Goal: Task Accomplishment & Management: Use online tool/utility

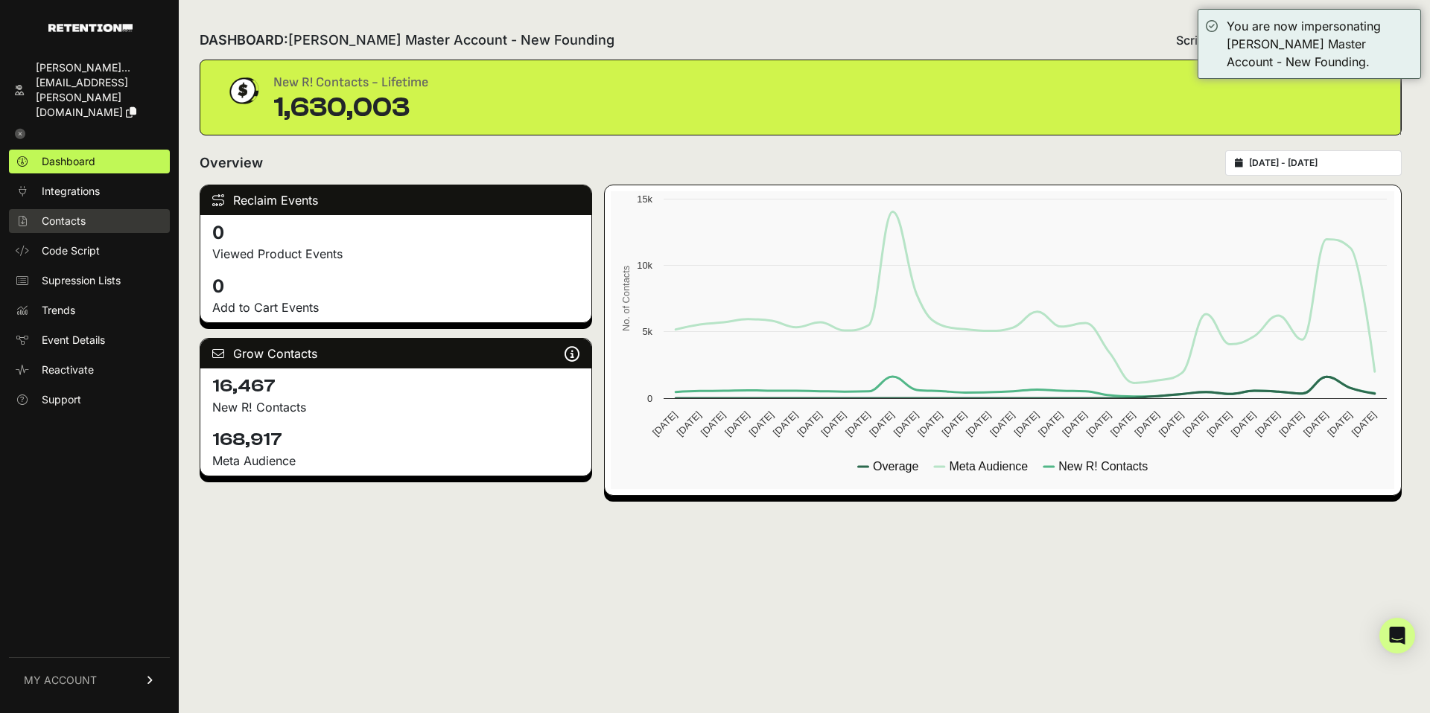
click at [67, 214] on span "Contacts" at bounding box center [64, 221] width 44 height 15
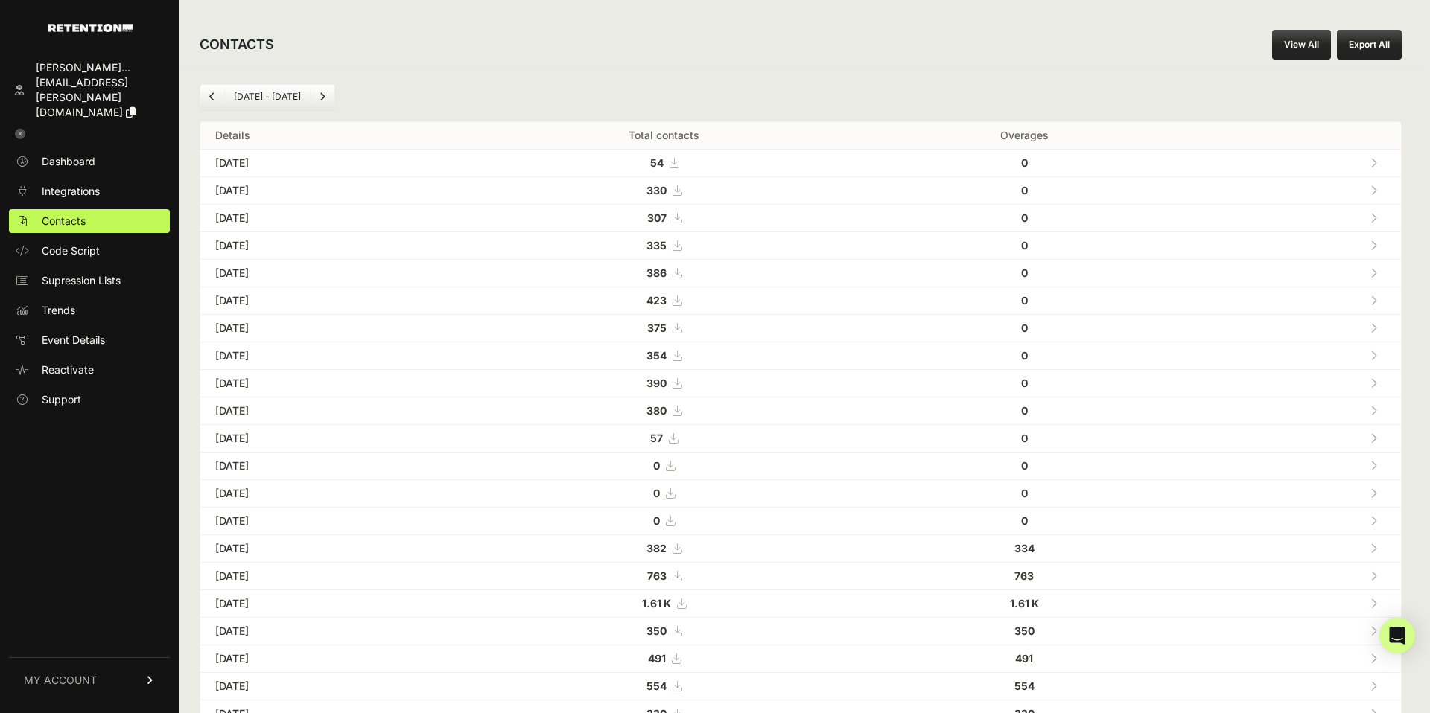
click at [1309, 45] on link "View All" at bounding box center [1301, 45] width 59 height 30
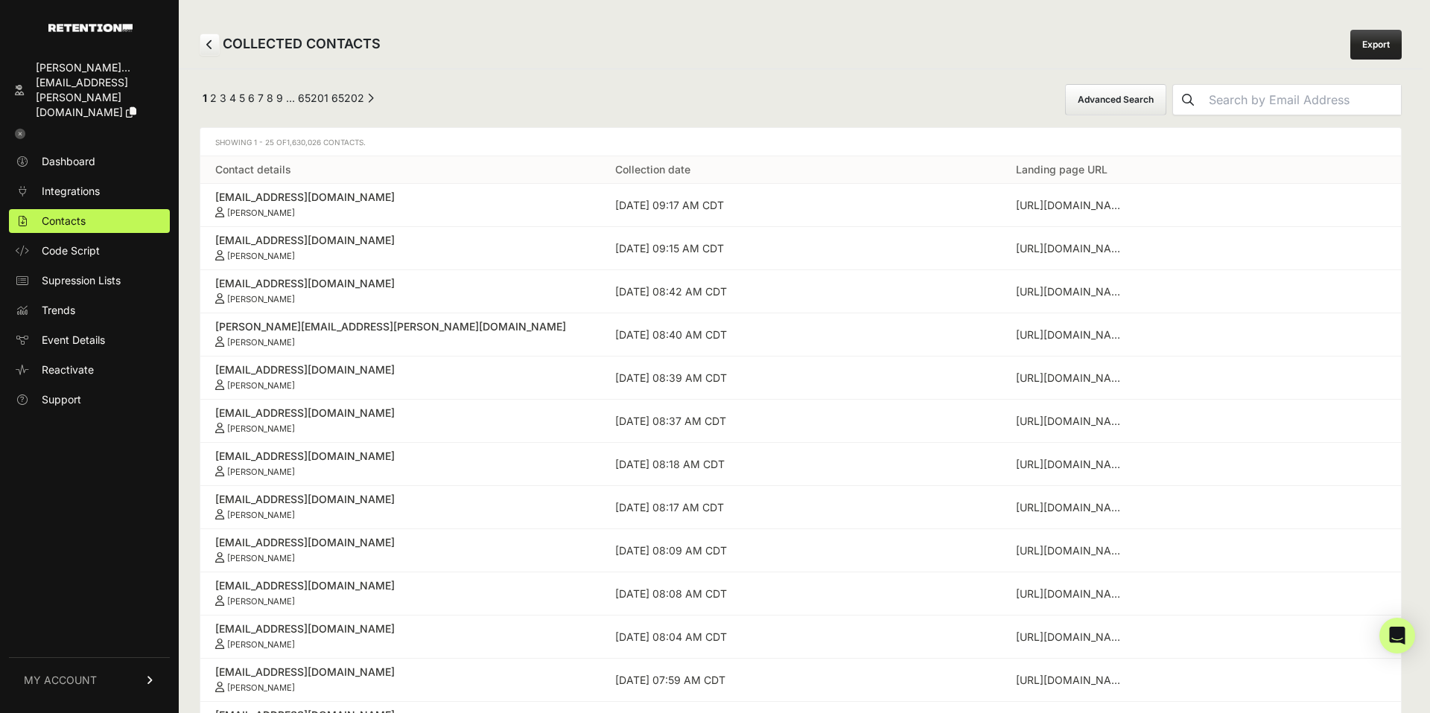
click at [1157, 98] on button "Advanced Search" at bounding box center [1115, 99] width 101 height 31
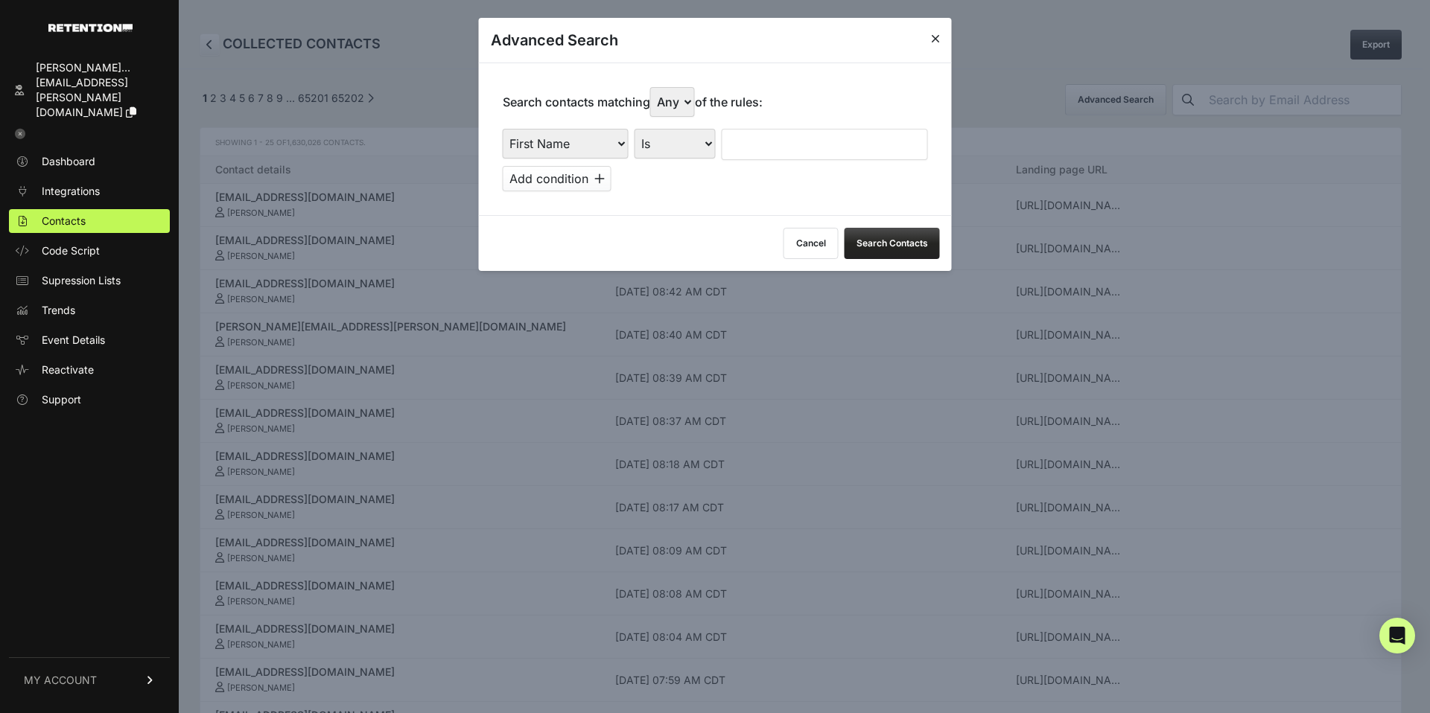
click at [587, 142] on select "First Name Last Name State City Email Email Domain Landing Domain Landing Page …" at bounding box center [566, 144] width 126 height 30
select select "landing_page_domain"
click at [503, 129] on select "First Name Last Name State City Email Email Domain Landing Domain Landing Page …" at bounding box center [566, 144] width 126 height 30
click at [707, 151] on select "Is Is not Contains Starts with" at bounding box center [675, 144] width 81 height 30
select select "contains"
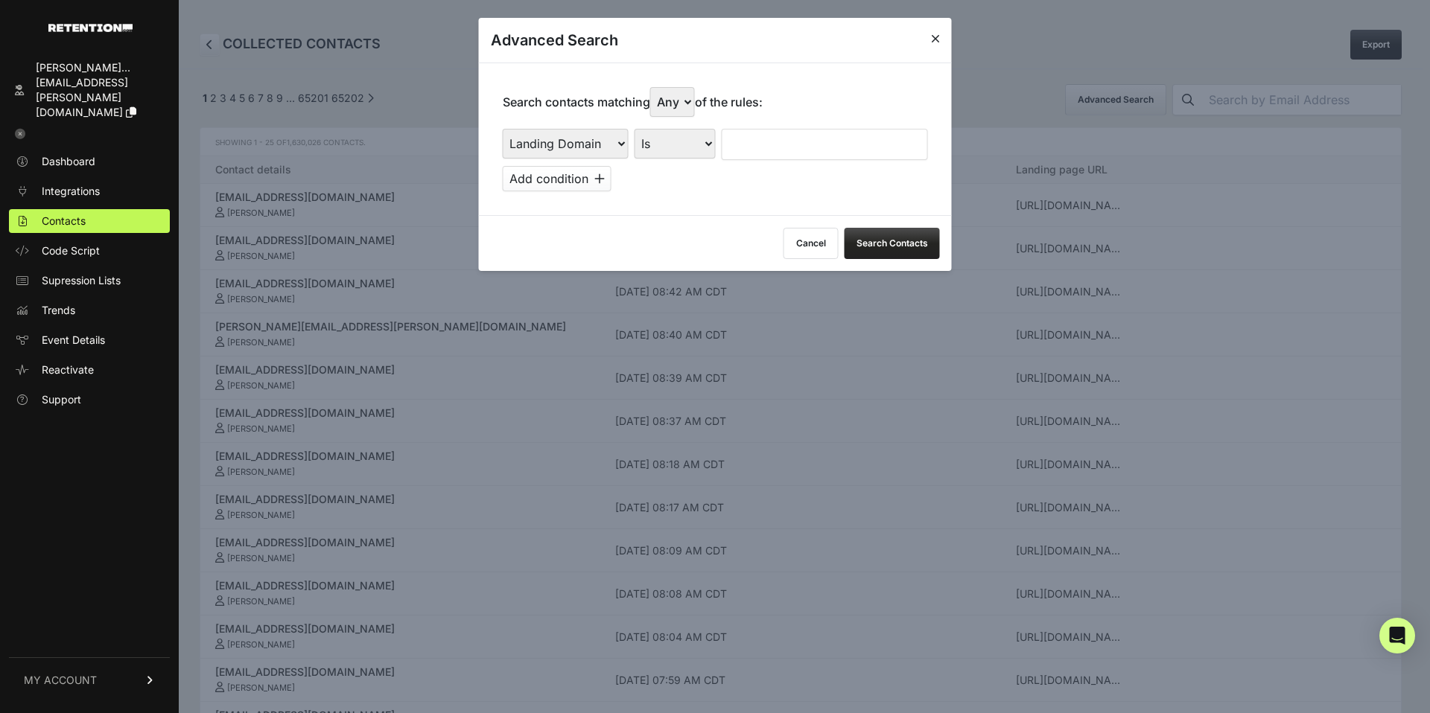
click at [635, 129] on select "Is Is not Contains Starts with" at bounding box center [675, 144] width 81 height 30
click at [792, 150] on input "text" at bounding box center [825, 144] width 206 height 31
type input "emet"
click at [884, 247] on button "Search Contacts" at bounding box center [892, 243] width 95 height 31
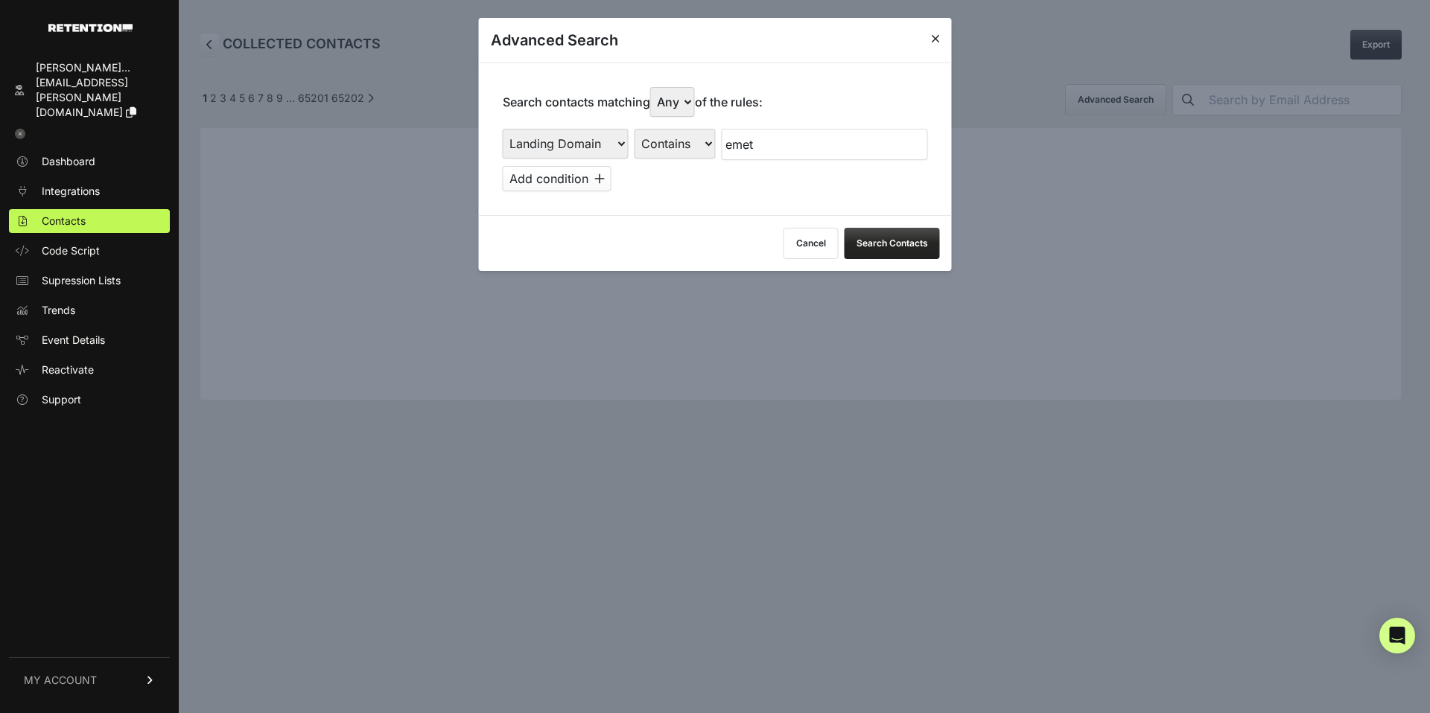
click at [763, 147] on input "emet" at bounding box center [825, 144] width 206 height 31
click at [594, 185] on button "Add condition" at bounding box center [557, 178] width 109 height 25
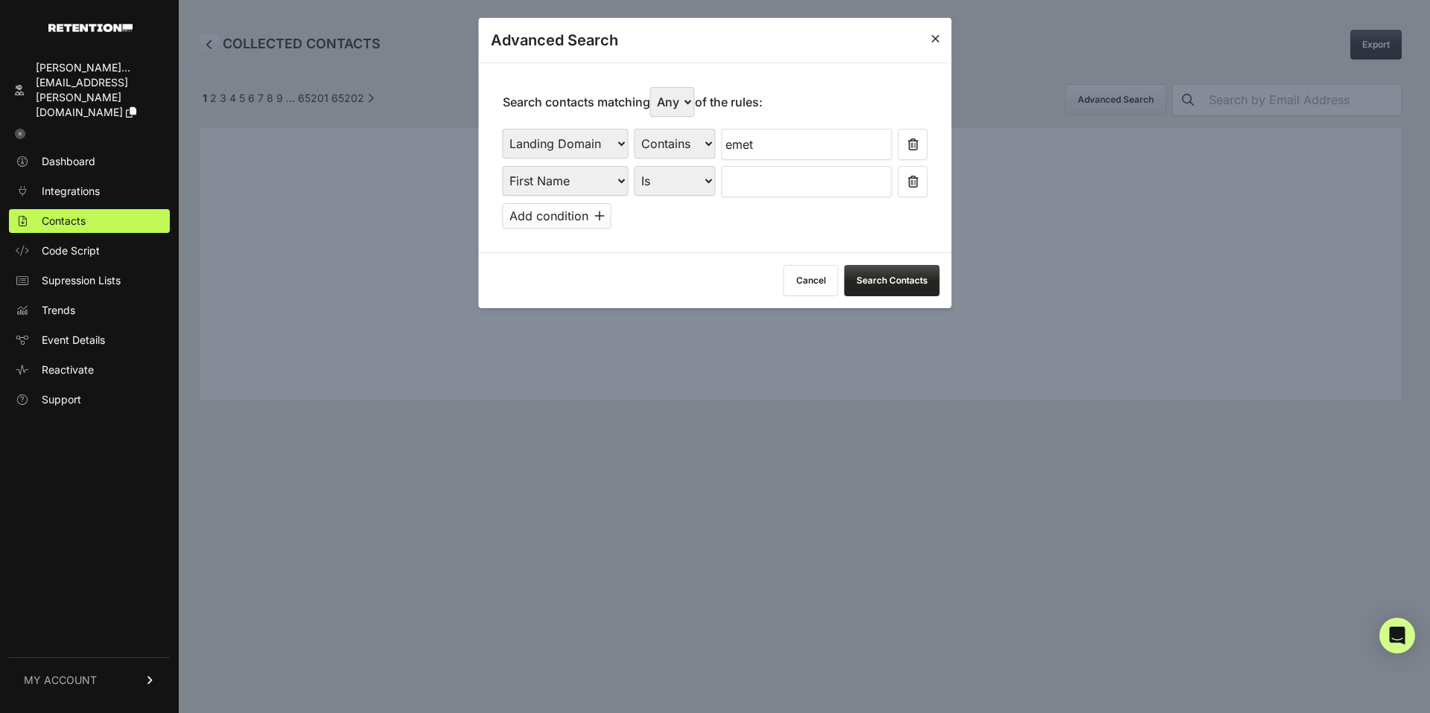
click at [594, 185] on select "First Name Last Name State City Email Email Domain Landing Domain Landing Page …" at bounding box center [566, 181] width 126 height 30
select select "file_date"
click at [503, 166] on select "First Name Last Name State City Email Email Domain Landing Domain Landing Page …" at bounding box center [566, 181] width 126 height 30
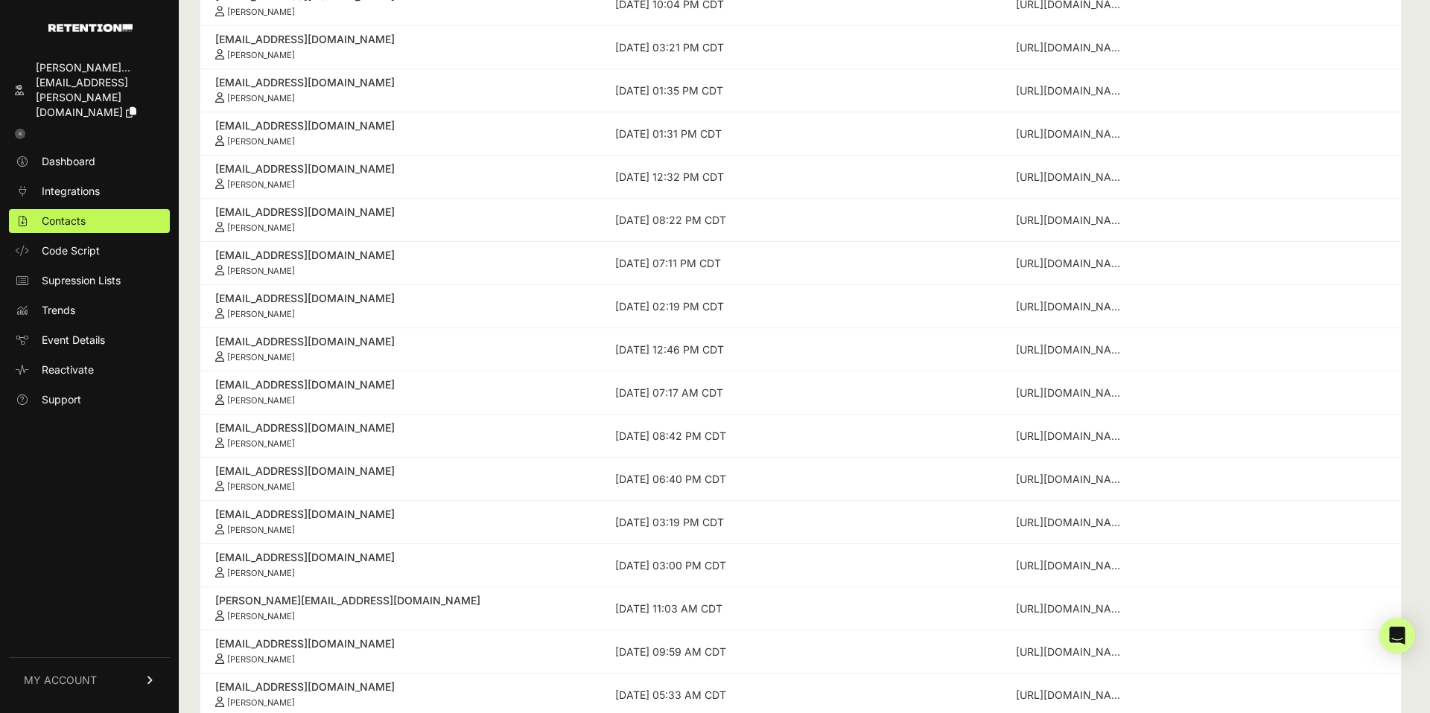
scroll to position [245, 0]
